Goal: Information Seeking & Learning: Understand process/instructions

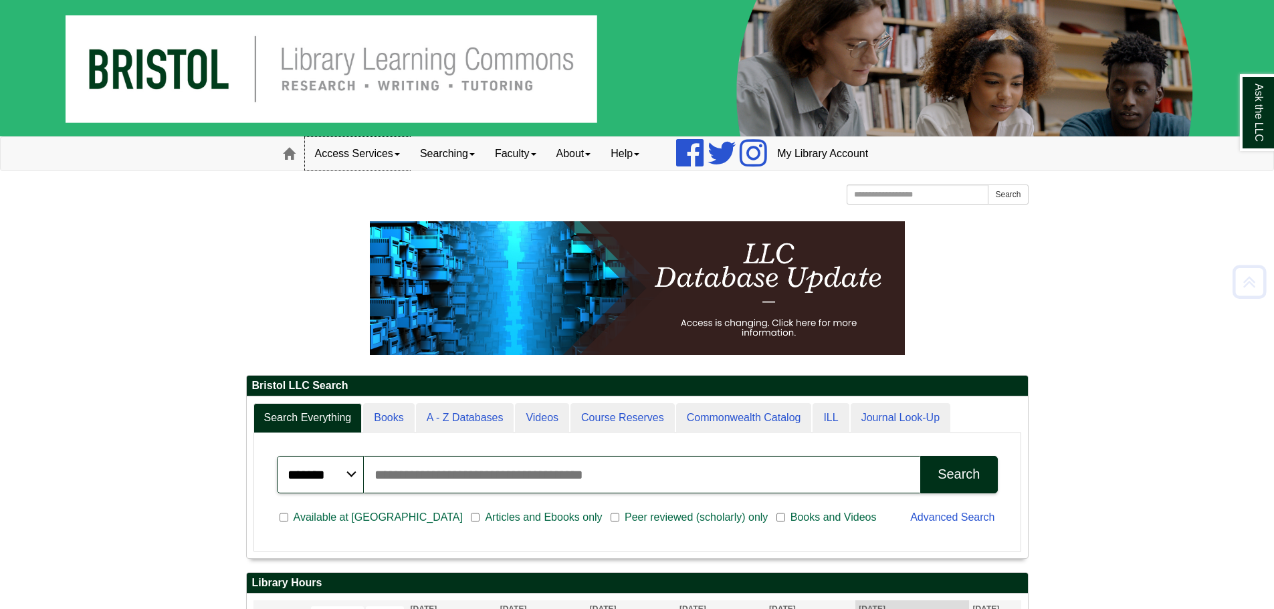
click at [374, 146] on link "Access Services" at bounding box center [357, 153] width 105 height 33
click at [366, 183] on link "Access Services Policy" at bounding box center [375, 182] width 139 height 15
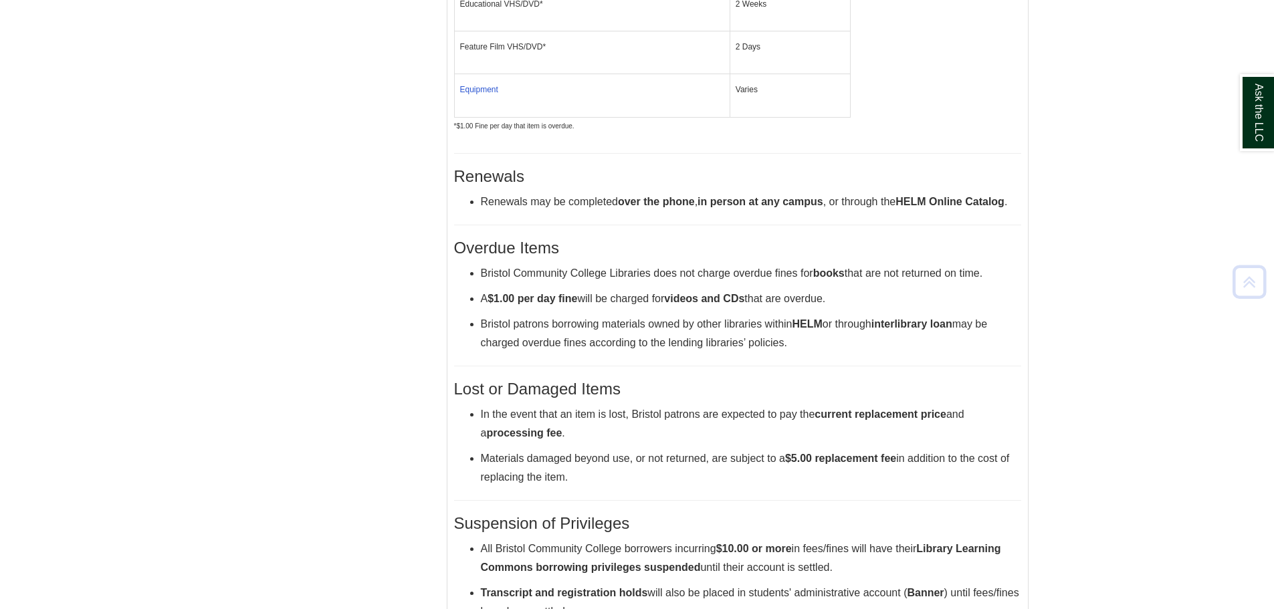
scroll to position [727, 0]
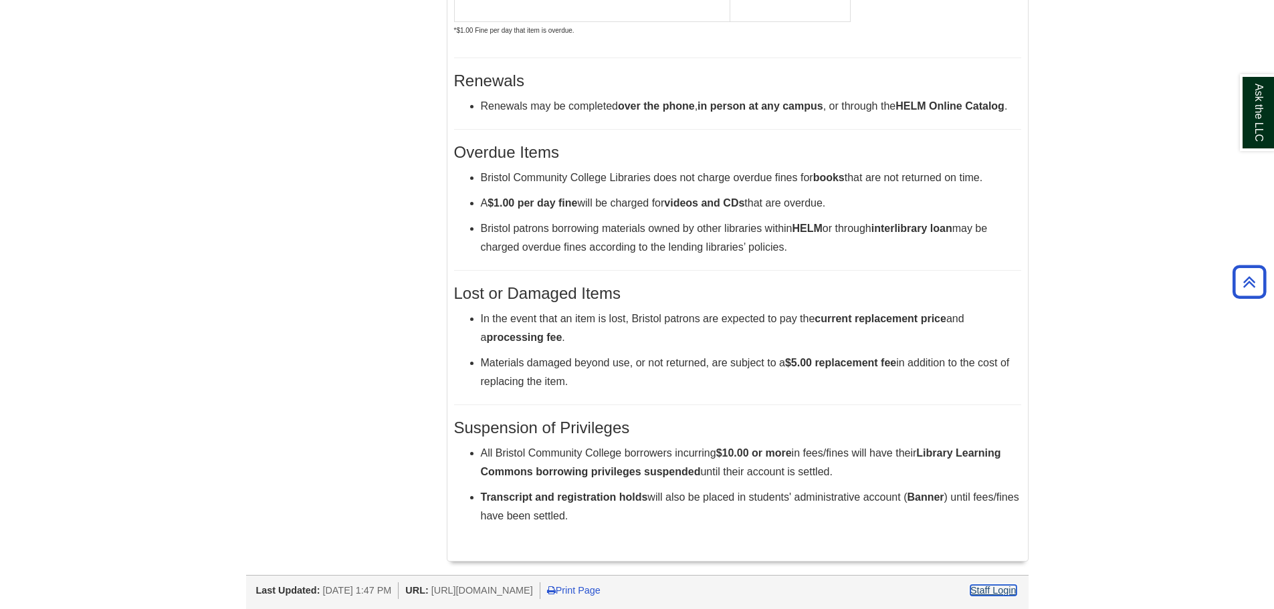
click at [1003, 588] on link "Staff Login" at bounding box center [993, 590] width 46 height 11
